Goal: Find specific page/section: Find specific page/section

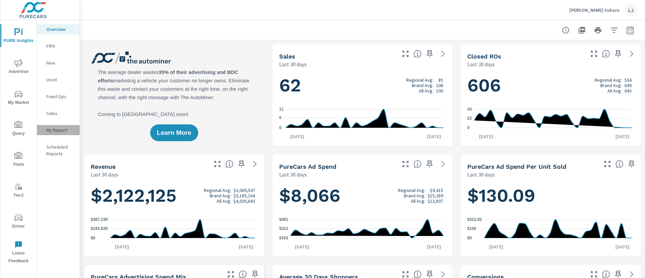
click at [58, 129] on p "My Report" at bounding box center [60, 130] width 28 height 7
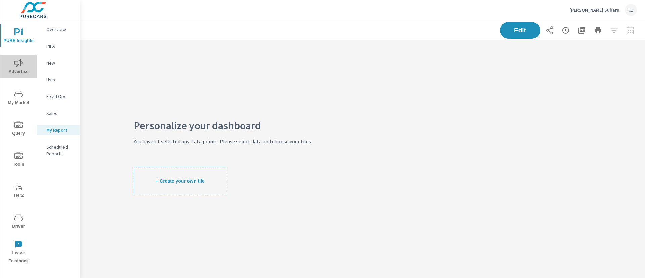
click at [24, 64] on span "Advertise" at bounding box center [18, 67] width 32 height 16
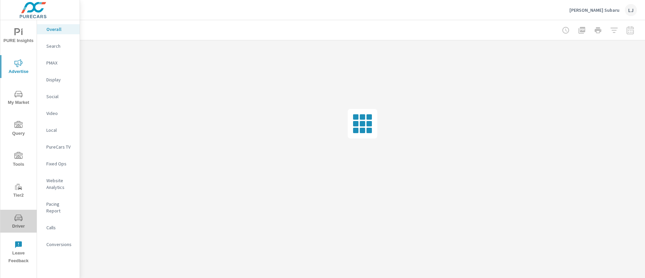
click at [16, 224] on span "Driver" at bounding box center [18, 222] width 32 height 16
